Goal: Use online tool/utility: Utilize a website feature to perform a specific function

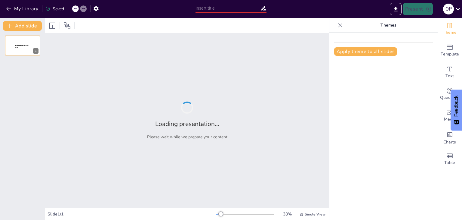
type input "Innovación en Altura: Drones que Transforman la Limpieza de Fachadas"
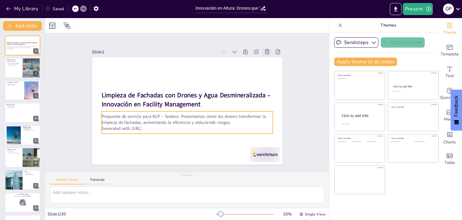
checkbox input "true"
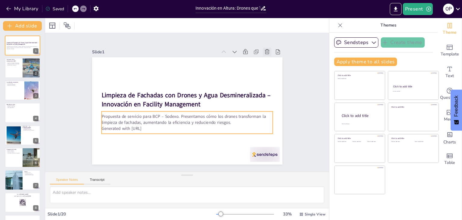
checkbox input "true"
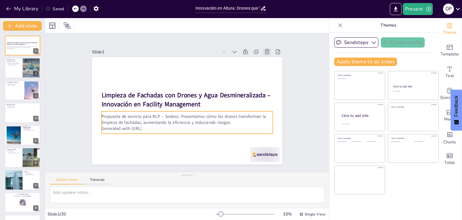
checkbox input "true"
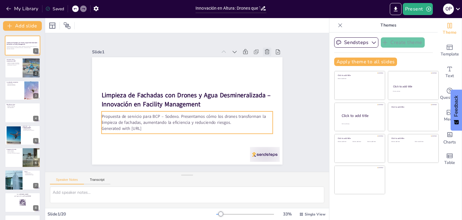
checkbox input "true"
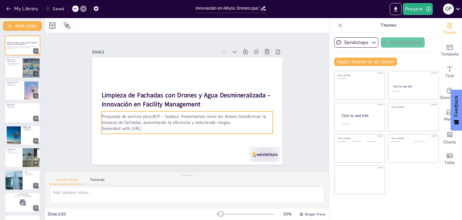
checkbox input "true"
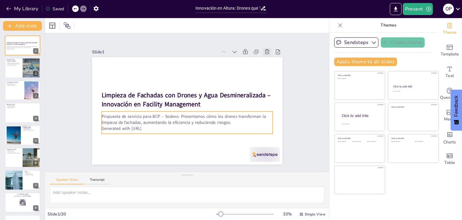
checkbox input "true"
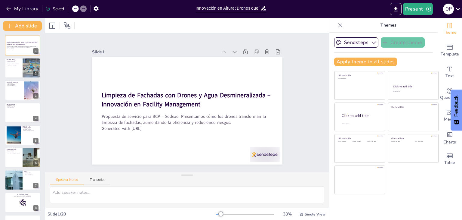
checkbox input "true"
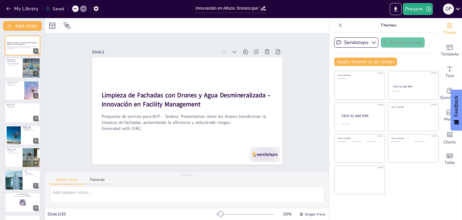
checkbox input "true"
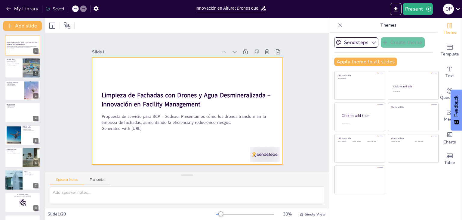
checkbox input "true"
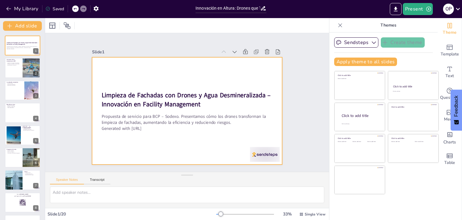
checkbox input "true"
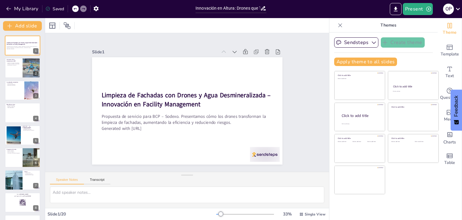
checkbox input "true"
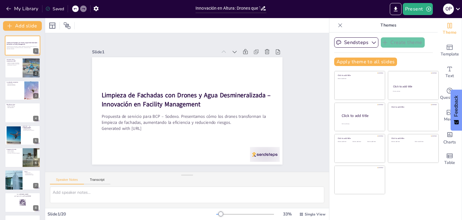
checkbox input "true"
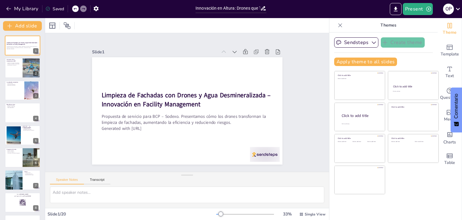
checkbox input "true"
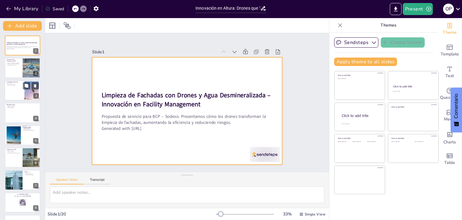
checkbox input "true"
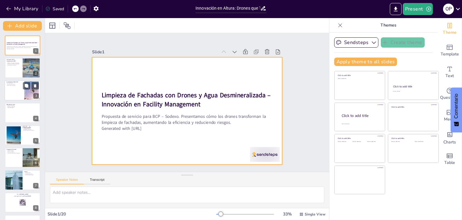
checkbox input "true"
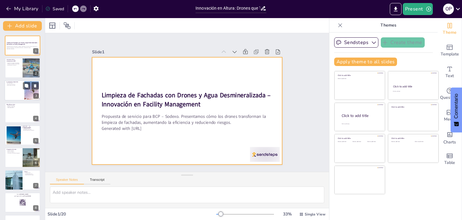
checkbox input "true"
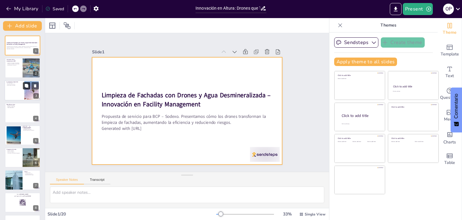
checkbox input "true"
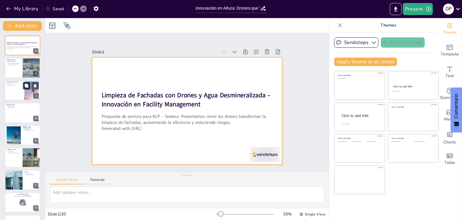
checkbox input "true"
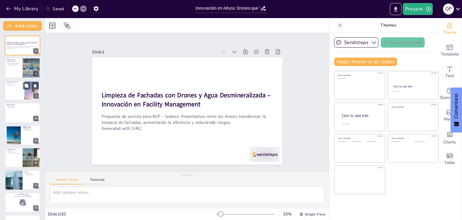
checkbox input "true"
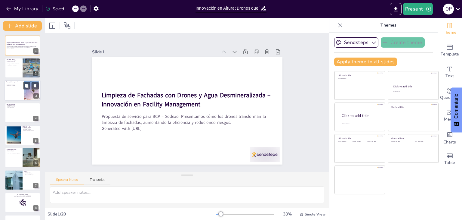
checkbox input "true"
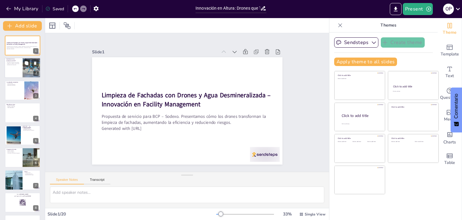
checkbox input "true"
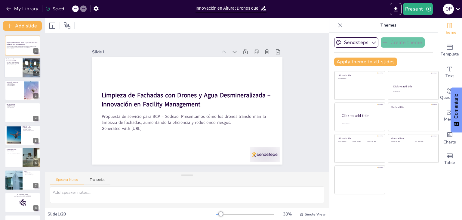
checkbox input "true"
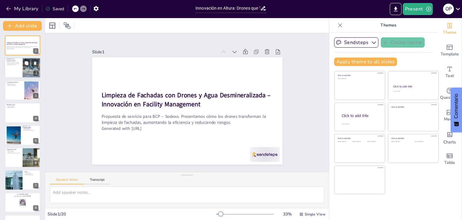
checkbox input "true"
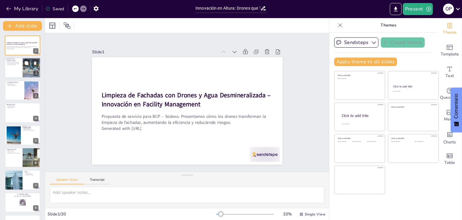
checkbox input "true"
click at [18, 71] on div at bounding box center [23, 68] width 36 height 20
type textarea "La limpieza de fachadas presenta retos únicos, especialmente en edificios altos…"
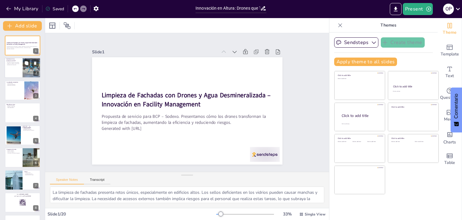
checkbox input "true"
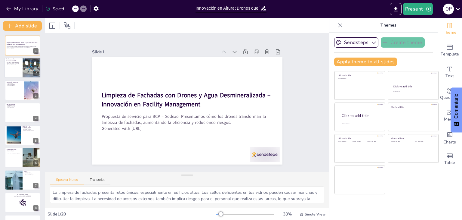
checkbox input "true"
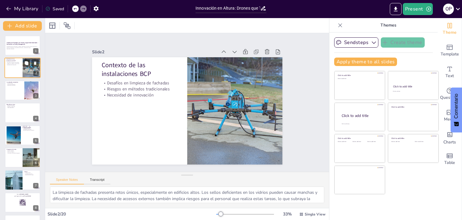
scroll to position [12, 0]
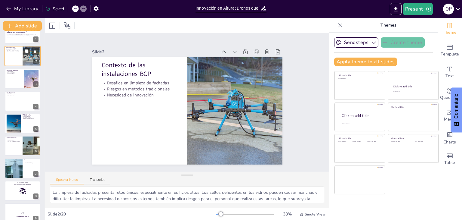
checkbox input "true"
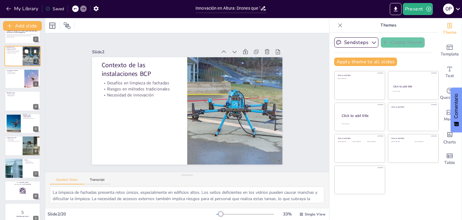
checkbox input "true"
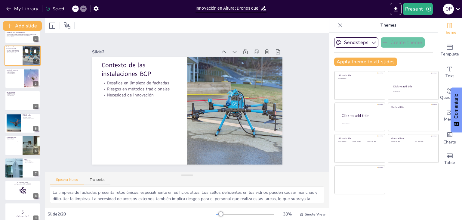
checkbox input "true"
click at [18, 72] on p "Agua desmineralizada" at bounding box center [15, 72] width 16 height 1
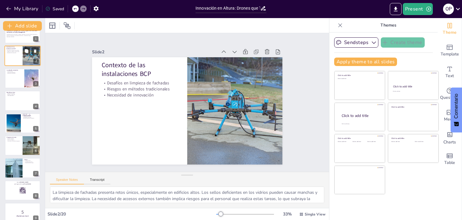
type textarea "Los drones ofrecen una solución innovadora para la limpieza de fachadas, permit…"
checkbox input "true"
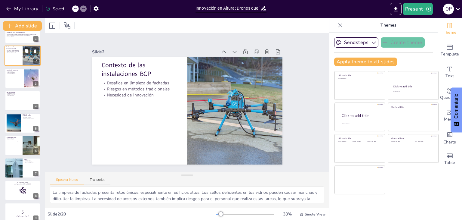
checkbox input "true"
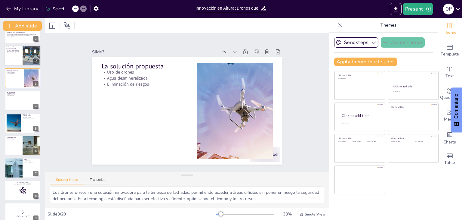
scroll to position [0, 0]
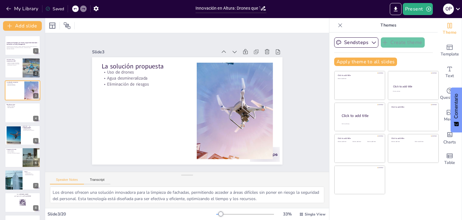
checkbox input "true"
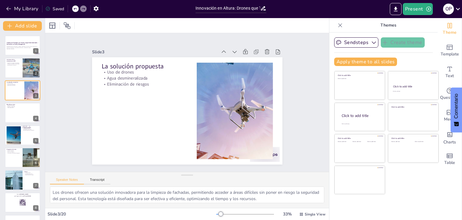
checkbox input "true"
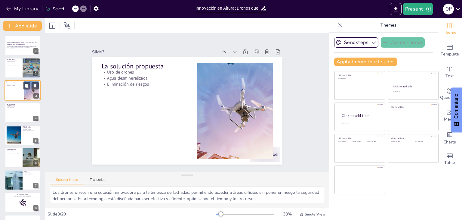
checkbox input "true"
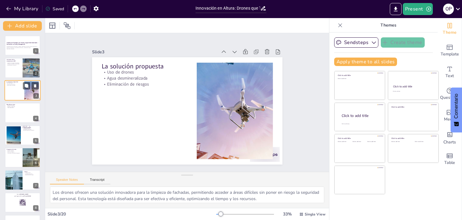
checkbox input "true"
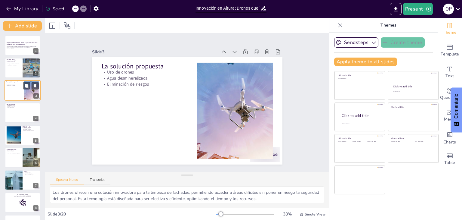
checkbox input "true"
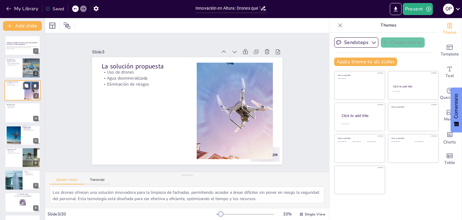
checkbox input "true"
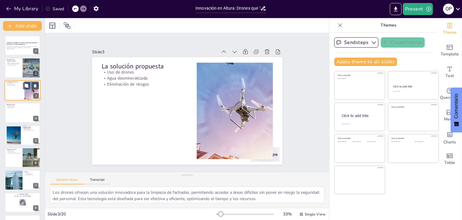
checkbox input "true"
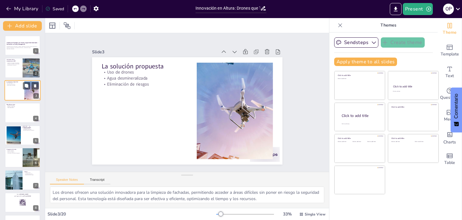
checkbox input "true"
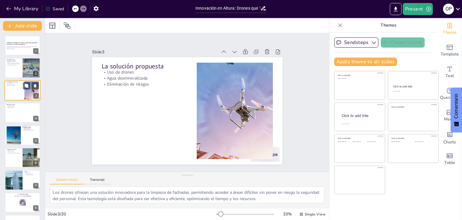
checkbox input "true"
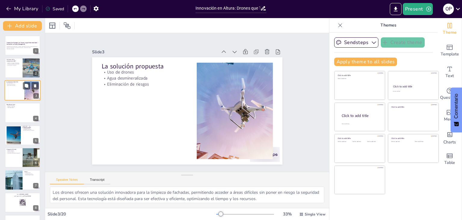
checkbox input "true"
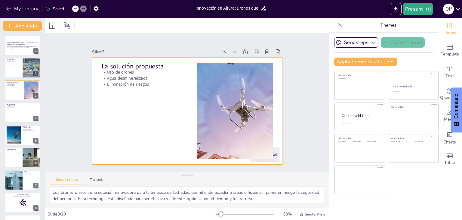
checkbox input "true"
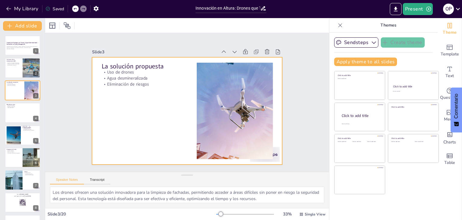
checkbox input "true"
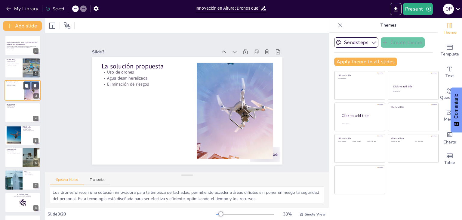
checkbox input "true"
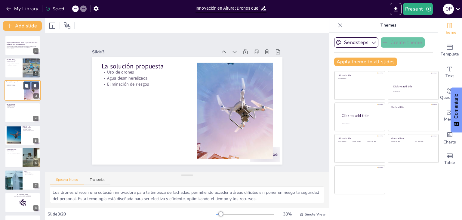
checkbox input "true"
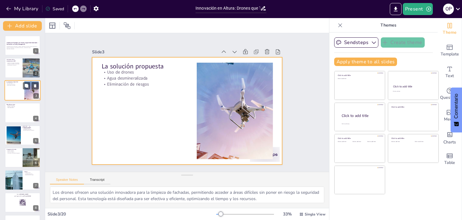
click at [18, 95] on div at bounding box center [23, 90] width 36 height 20
checkbox input "true"
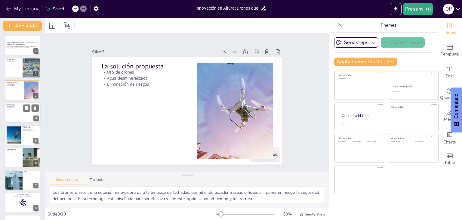
click at [20, 118] on div at bounding box center [23, 112] width 36 height 20
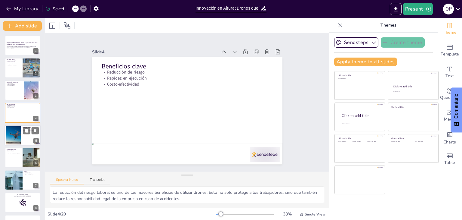
click at [20, 134] on div at bounding box center [13, 135] width 31 height 18
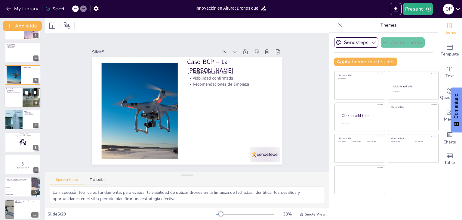
click at [22, 103] on div at bounding box center [23, 97] width 36 height 20
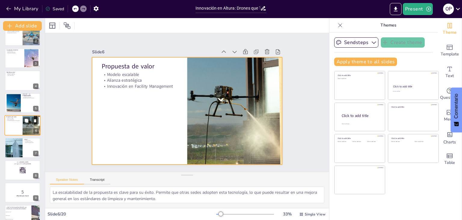
click at [20, 128] on div at bounding box center [23, 125] width 36 height 20
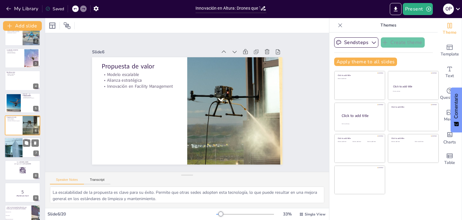
click at [20, 153] on div at bounding box center [13, 148] width 39 height 20
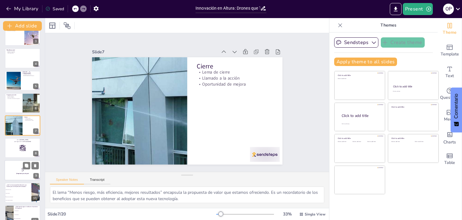
click at [19, 168] on p "5" at bounding box center [22, 169] width 33 height 7
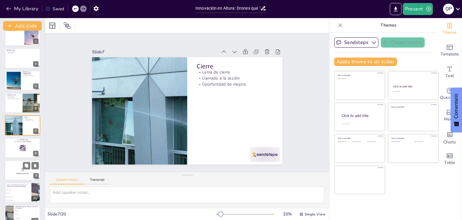
scroll to position [99, 0]
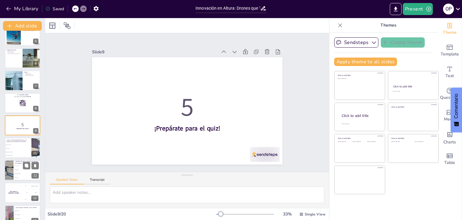
click at [19, 175] on li "Agua tratada" at bounding box center [27, 177] width 27 height 4
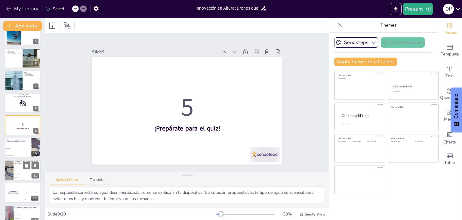
scroll to position [144, 0]
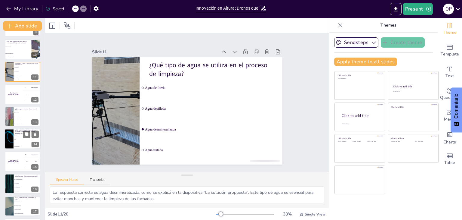
click at [21, 143] on li "Más rápida" at bounding box center [27, 143] width 27 height 4
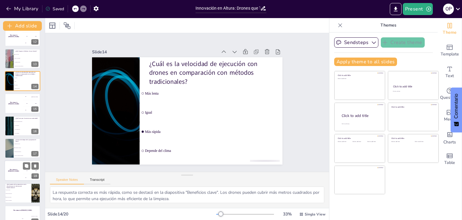
scroll to position [266, 0]
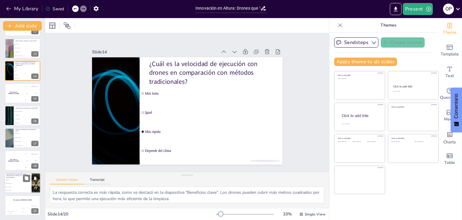
click at [19, 179] on span "Ahorro en costos" at bounding box center [18, 179] width 26 height 1
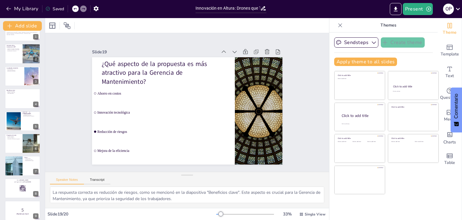
scroll to position [0, 0]
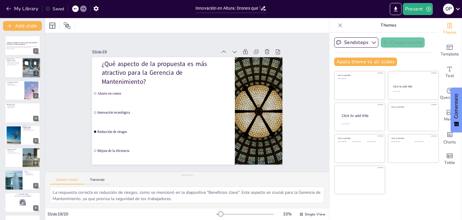
click at [21, 70] on div at bounding box center [23, 68] width 36 height 20
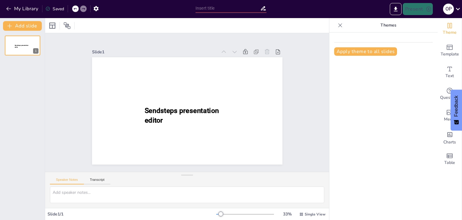
type input "Innovación en Altura: Drones que Transforman la Limpieza de Fachadas"
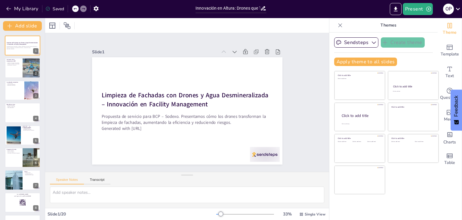
checkbox input "true"
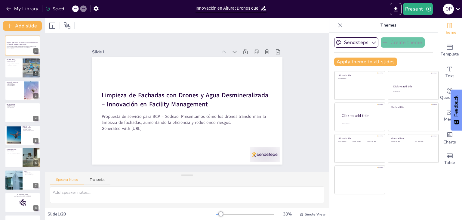
checkbox input "true"
